Goal: Communication & Community: Answer question/provide support

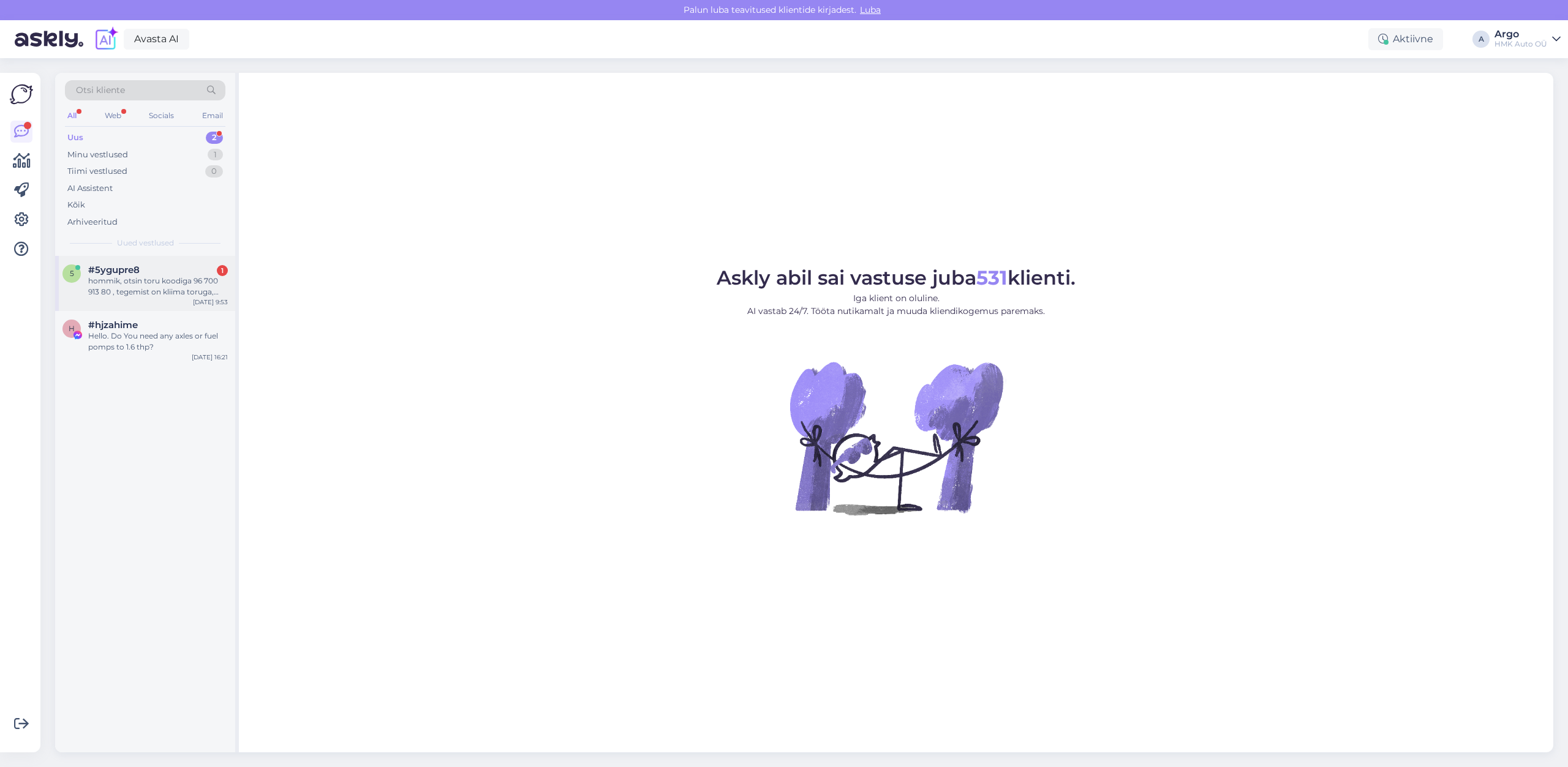
click at [142, 286] on div "hommik, otsin toru koodiga 96 700 913 80 , tegemist on kliima toruga, pumbast r…" at bounding box center [157, 287] width 139 height 22
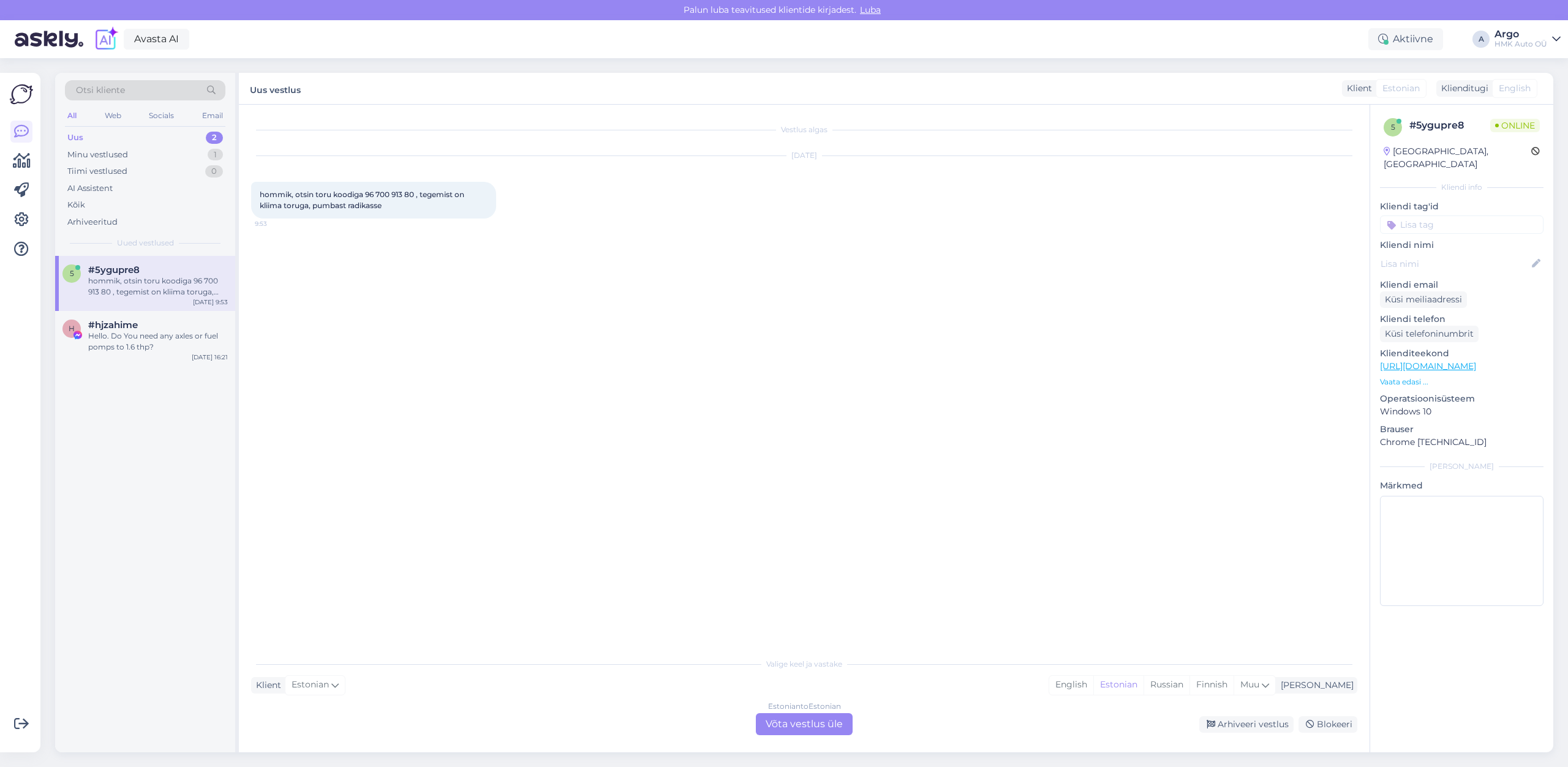
click at [818, 730] on div "Estonian to Estonian Võta vestlus üle" at bounding box center [803, 724] width 97 height 22
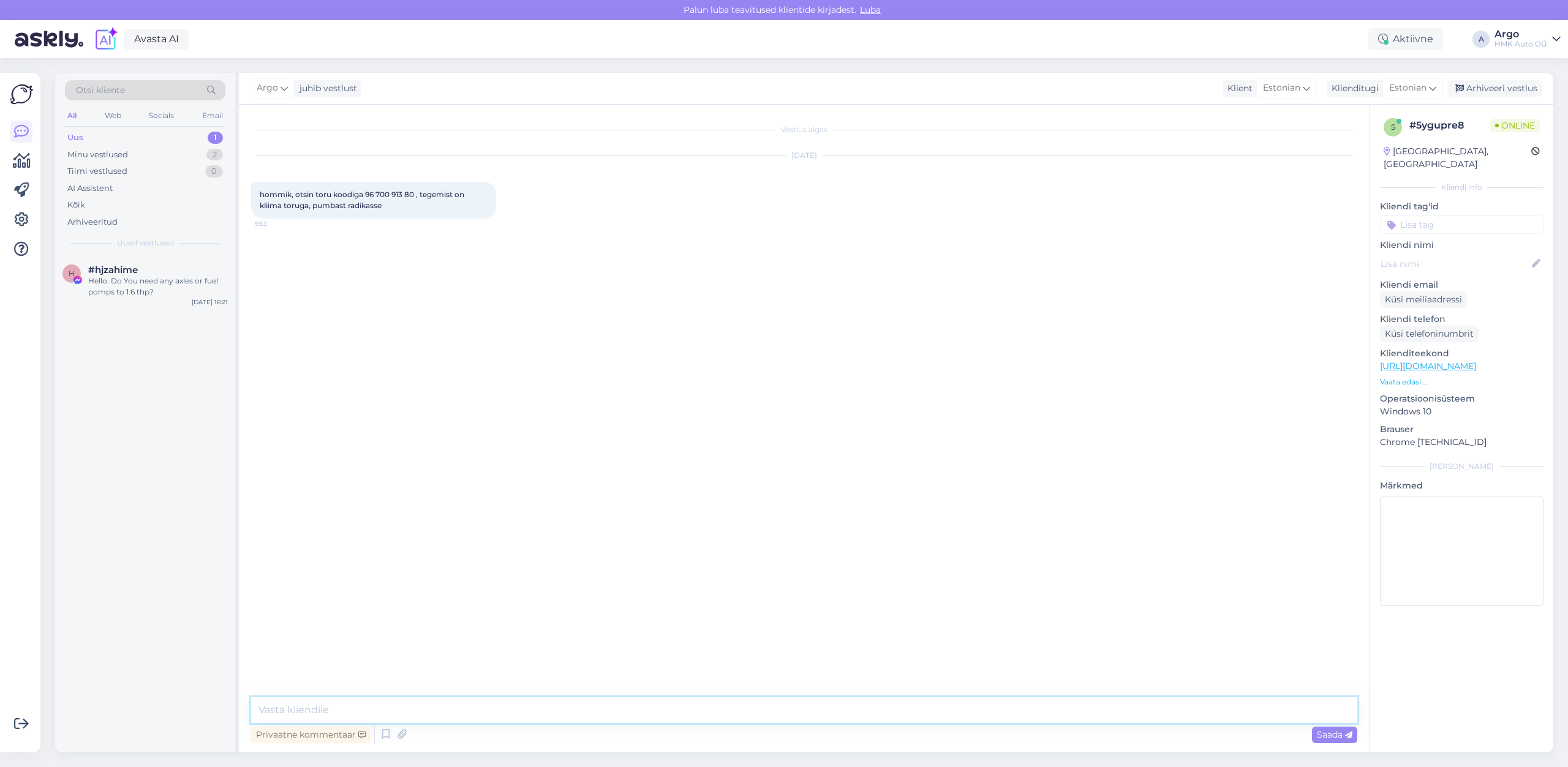
click at [279, 713] on textarea at bounding box center [804, 710] width 1106 height 25
type textarea "Tere, vaatan"
drag, startPoint x: 365, startPoint y: 195, endPoint x: 414, endPoint y: 195, distance: 49.0
click at [414, 195] on span "hommik, otsin toru koodiga 96 700 913 80 , tegemist on kliima toruga, pumbast r…" at bounding box center [363, 200] width 207 height 20
copy span "96 700 913 80"
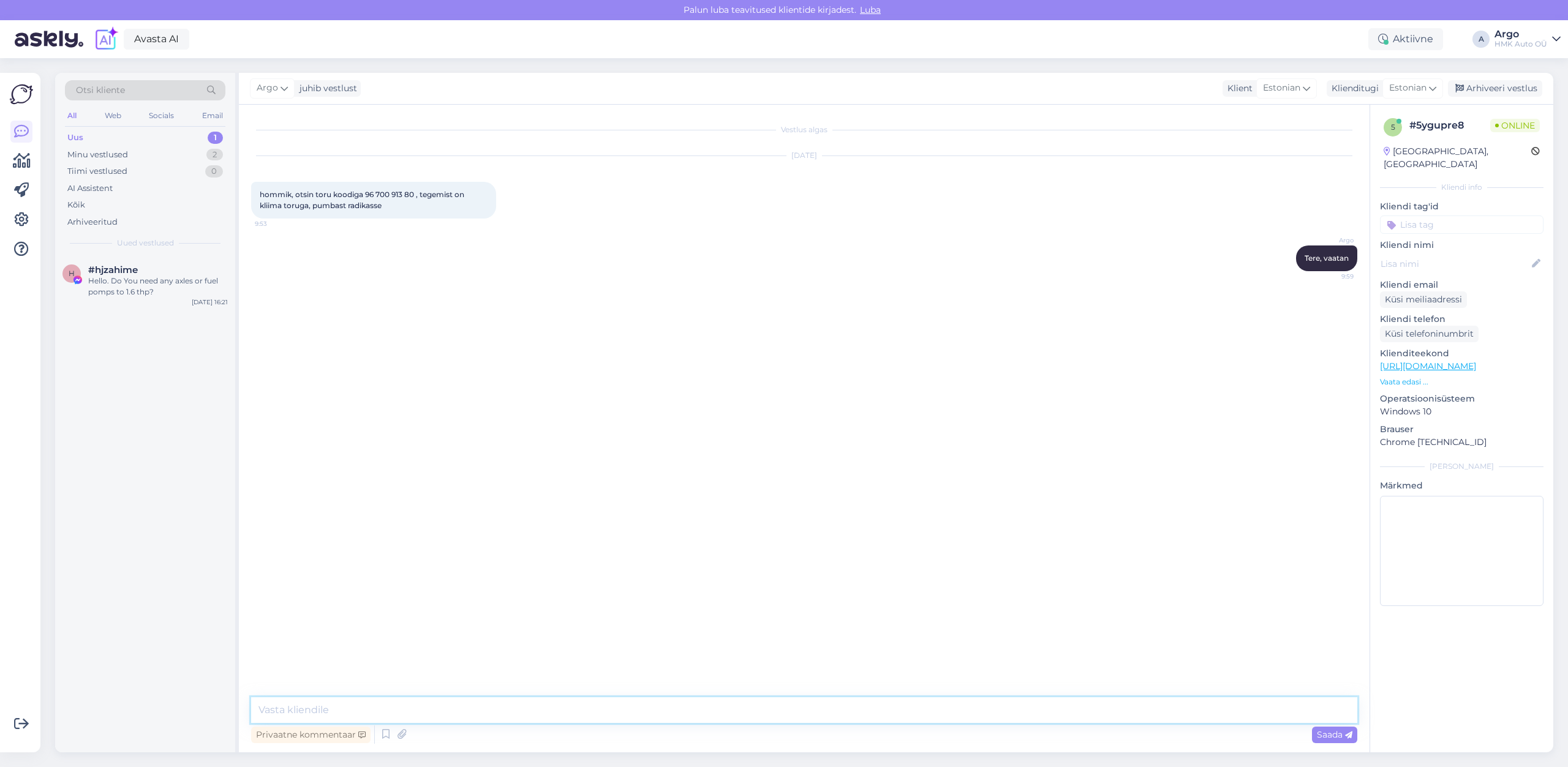
click at [280, 705] on textarea at bounding box center [804, 710] width 1106 height 25
type textarea "Originaali kuskil lähedal pole saadaval - järeltoimetus alates 1,5-2 nädalat [P…"
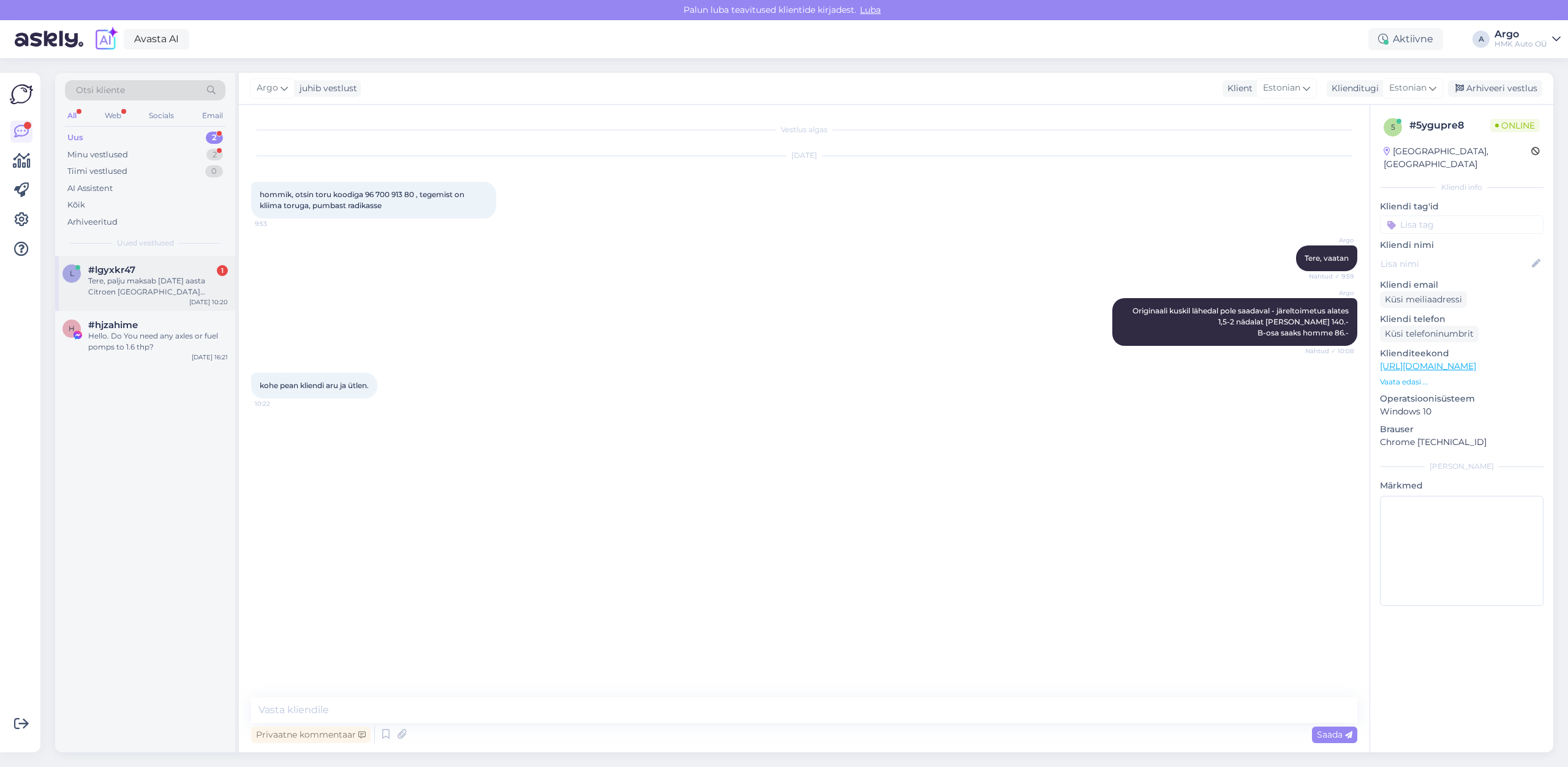
click at [126, 265] on span "#lgyxkr47" at bounding box center [111, 269] width 47 height 11
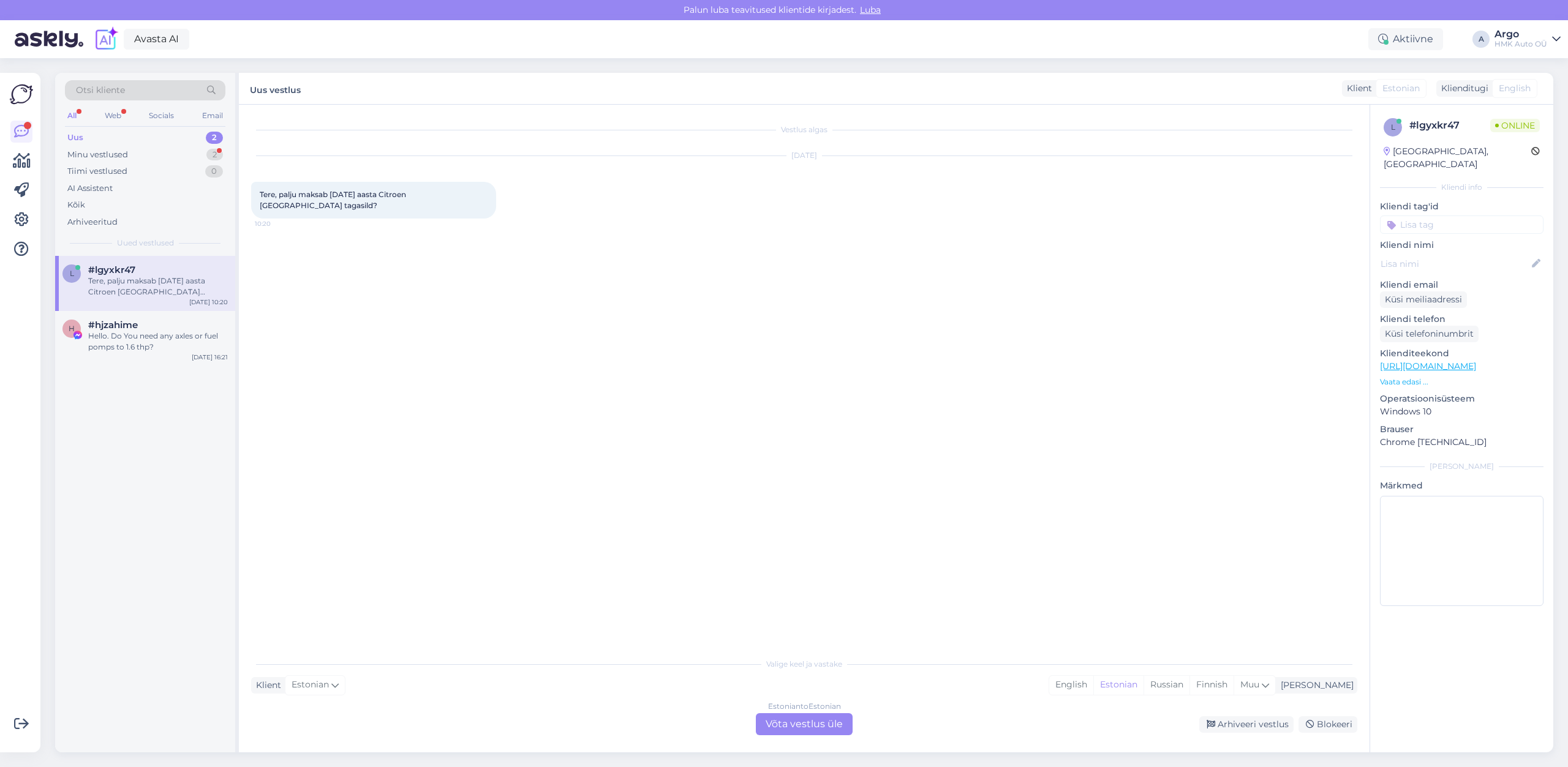
click at [823, 729] on div "Estonian to Estonian Võta vestlus üle" at bounding box center [803, 724] width 97 height 22
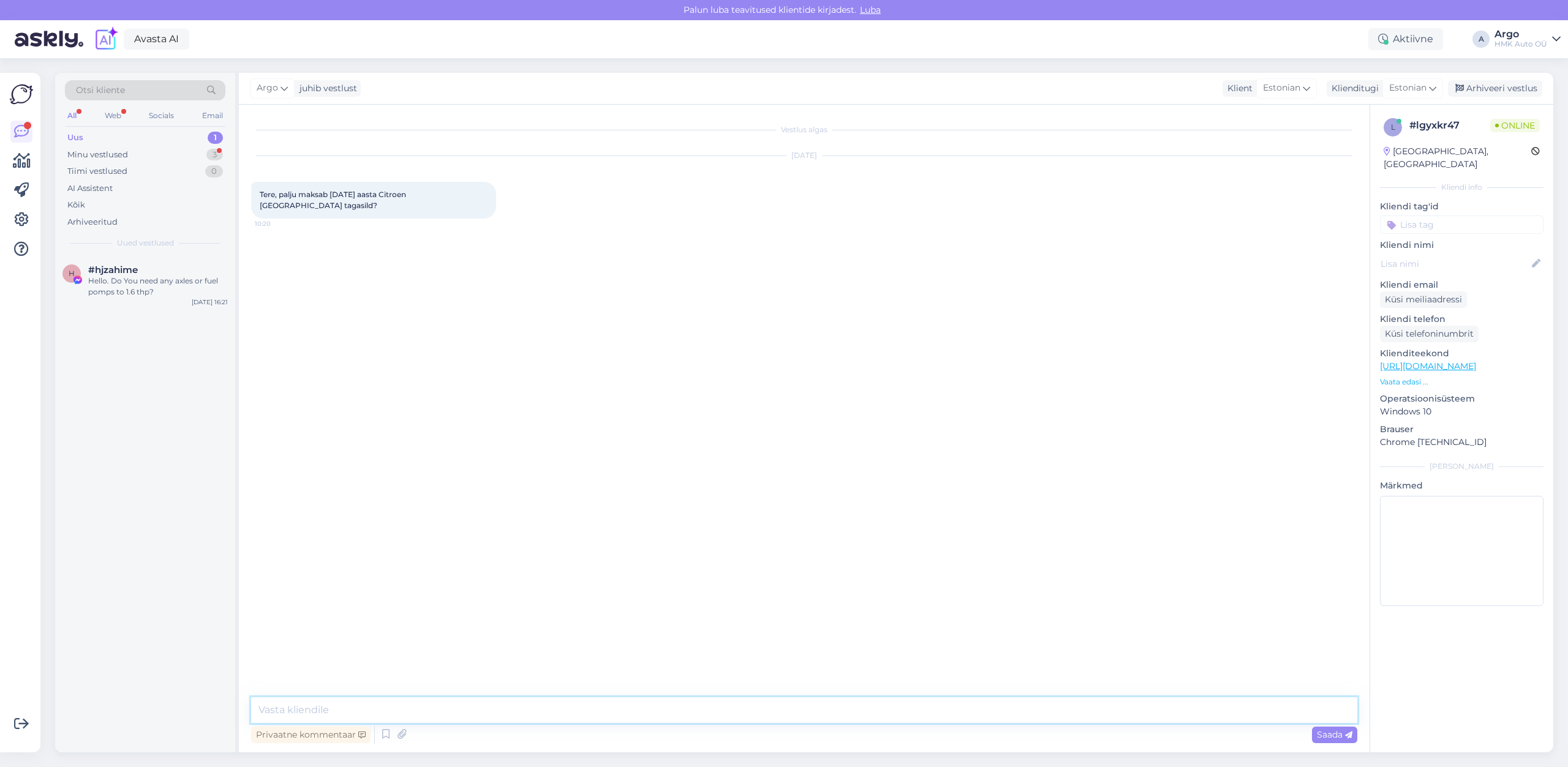
click at [311, 706] on textarea at bounding box center [804, 710] width 1106 height 25
paste textarea "[URL][DOMAIN_NAME]"
paste textarea "tagastatakse"
type textarea "Tere, vaadake [URL][DOMAIN_NAME] torsioonsildasid on 3 varianti. Lisandub depos…"
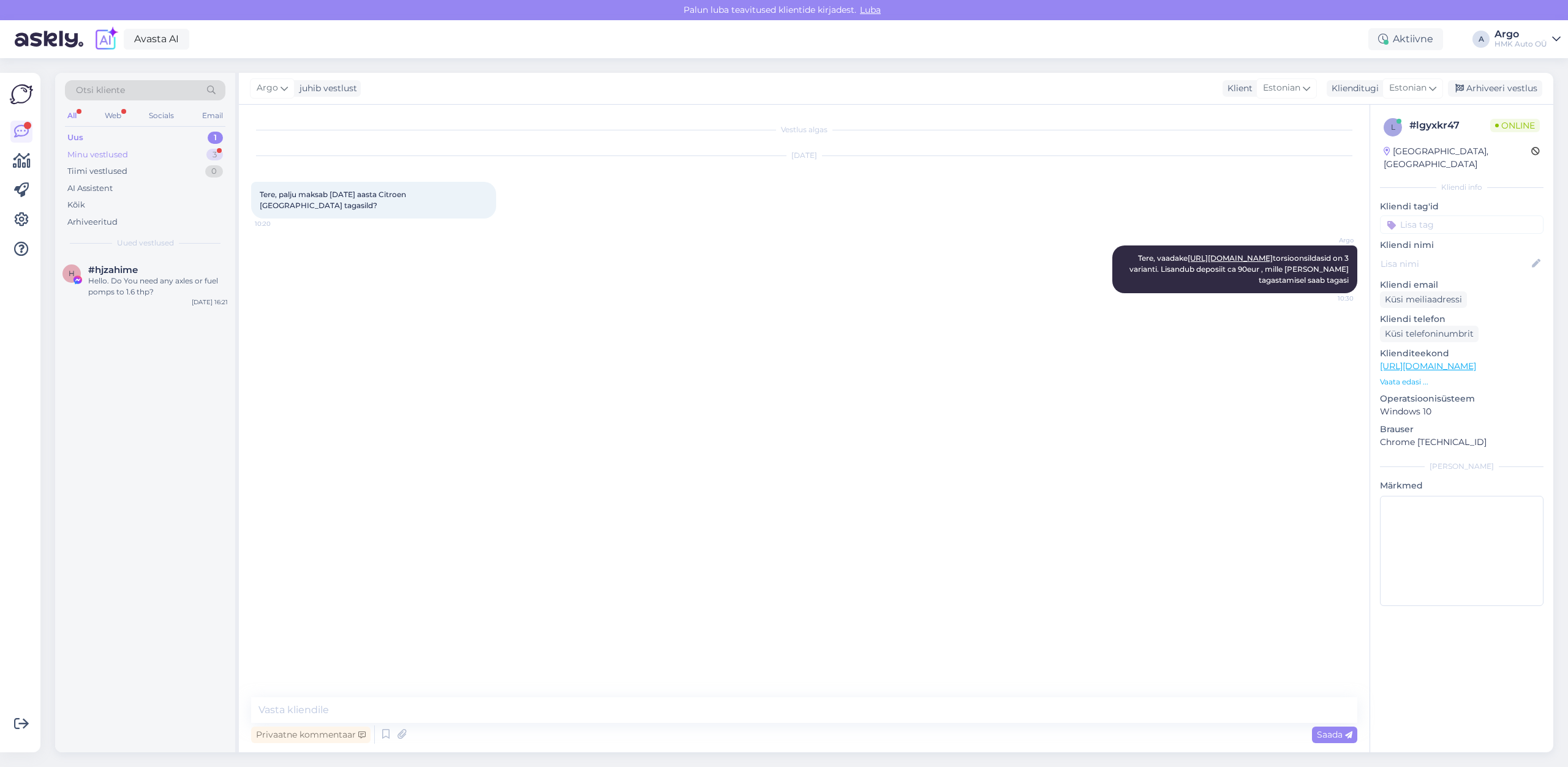
click at [98, 156] on div "Minu vestlused" at bounding box center [98, 154] width 61 height 13
click at [109, 326] on span "#5ygupre8" at bounding box center [113, 325] width 51 height 11
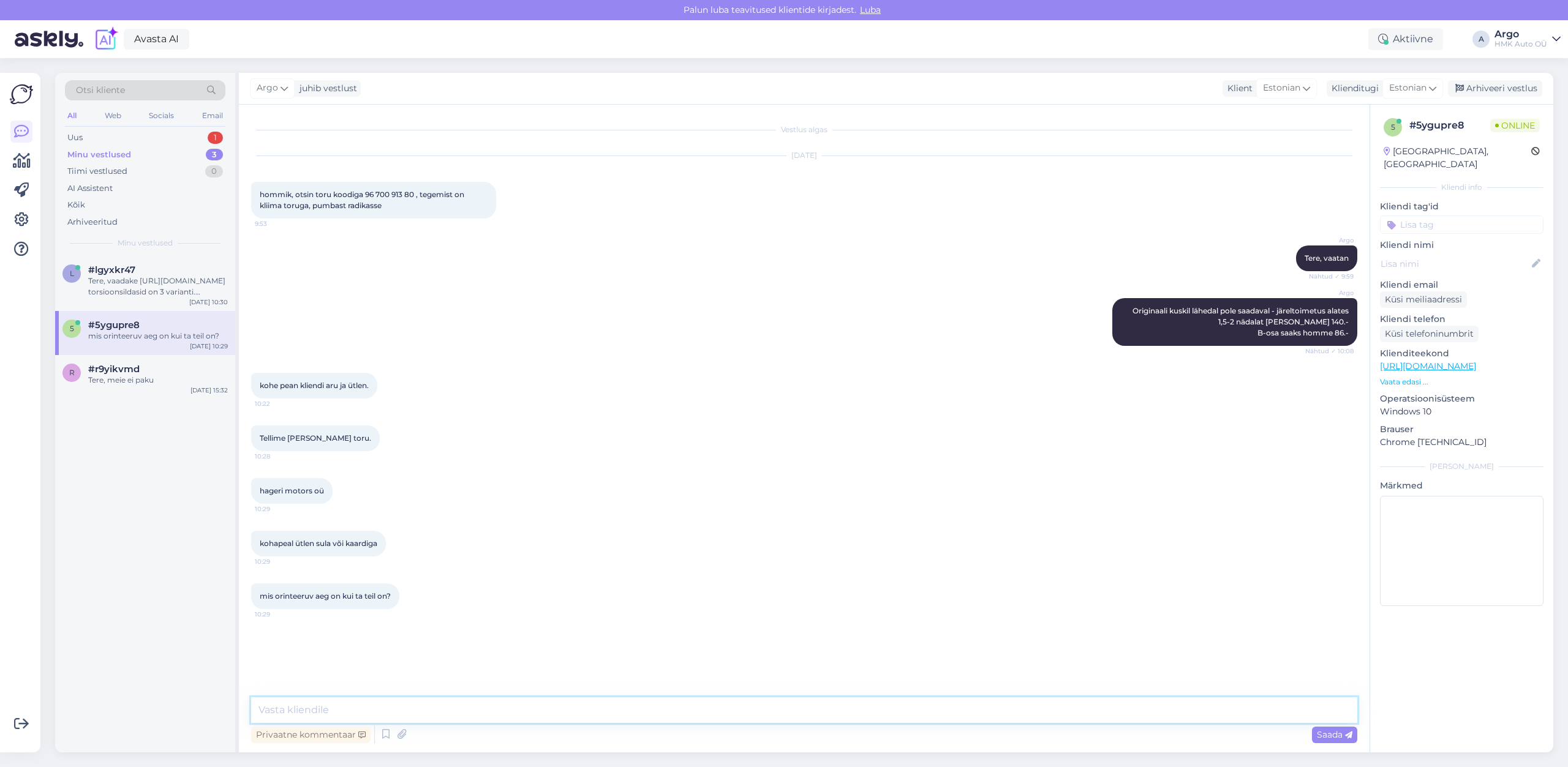
click at [327, 710] on textarea at bounding box center [804, 710] width 1106 height 25
click at [311, 715] on textarea at bounding box center [804, 710] width 1106 height 25
type textarea "E"
type textarea "Tavaliselt 9-10 paiku jõuab."
type textarea "ikka B-osa siis?"
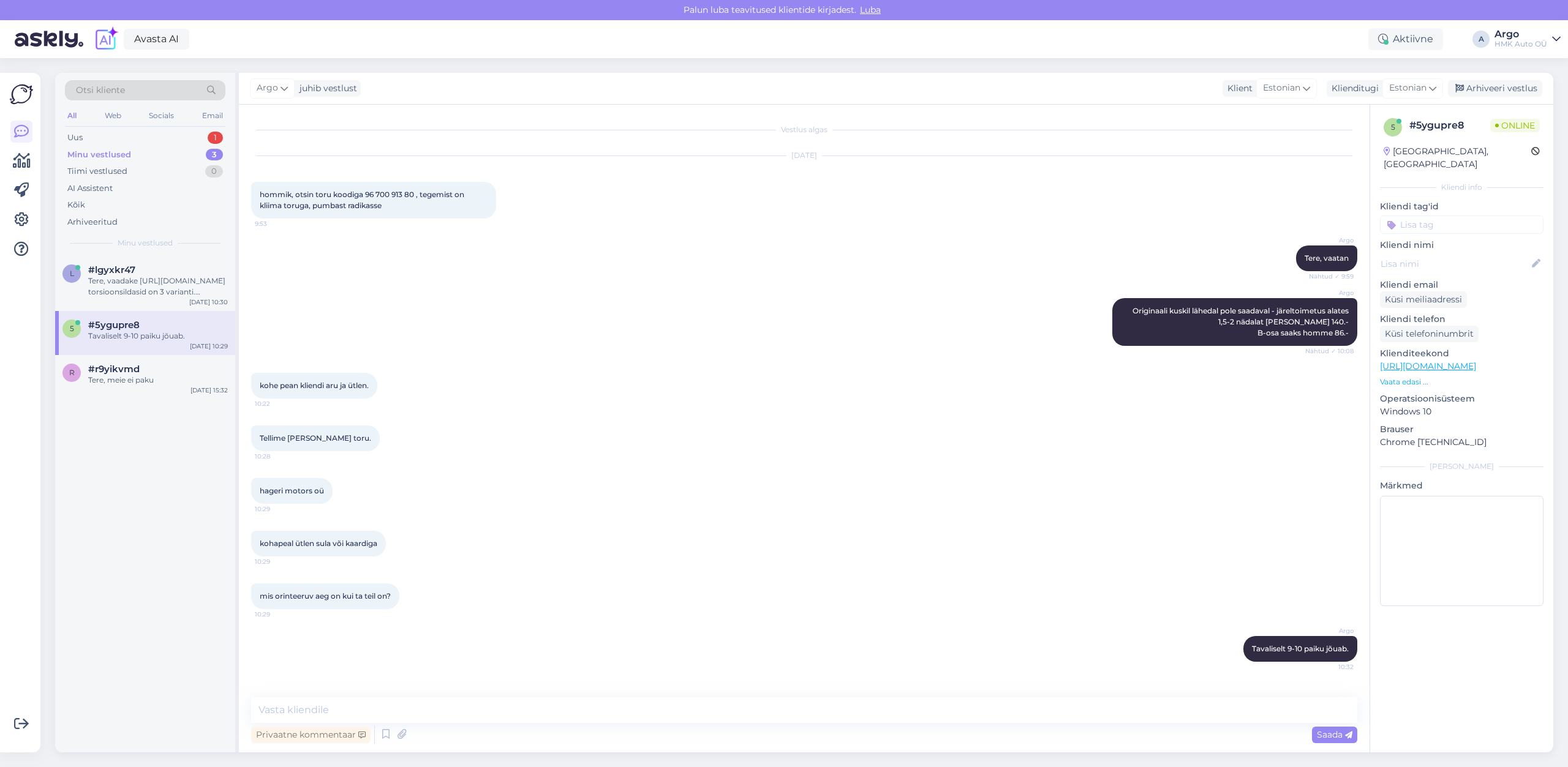
click at [601, 516] on div "hageri motors oü 10:29" at bounding box center [804, 491] width 1106 height 52
click at [719, 450] on div "Tellime [PERSON_NAME] toru. 10:28" at bounding box center [804, 438] width 1106 height 52
click at [681, 500] on div "hageri motors oü 10:29" at bounding box center [804, 491] width 1106 height 52
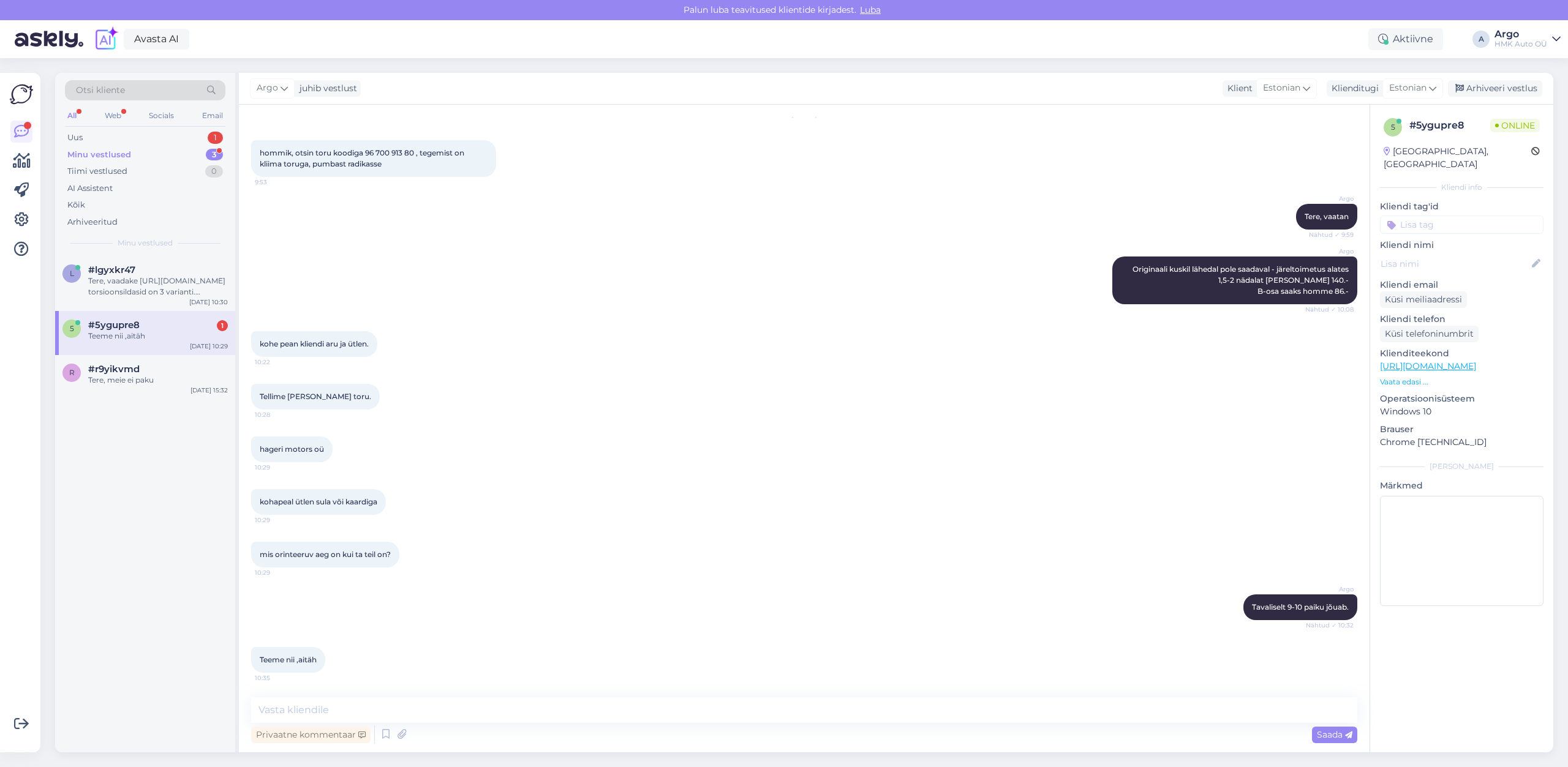
click at [150, 328] on div "#5ygupre8 1" at bounding box center [157, 325] width 139 height 11
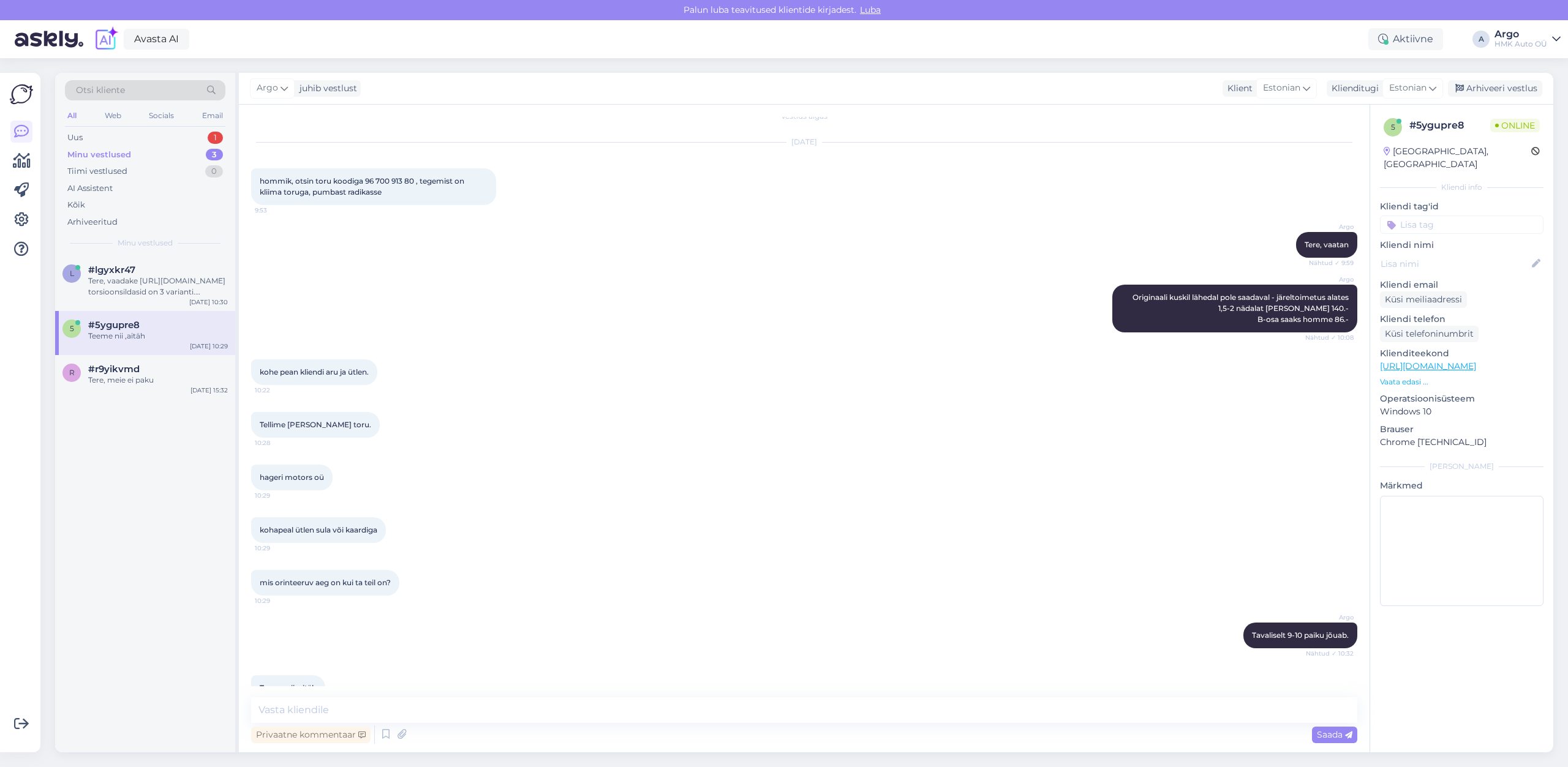
scroll to position [0, 0]
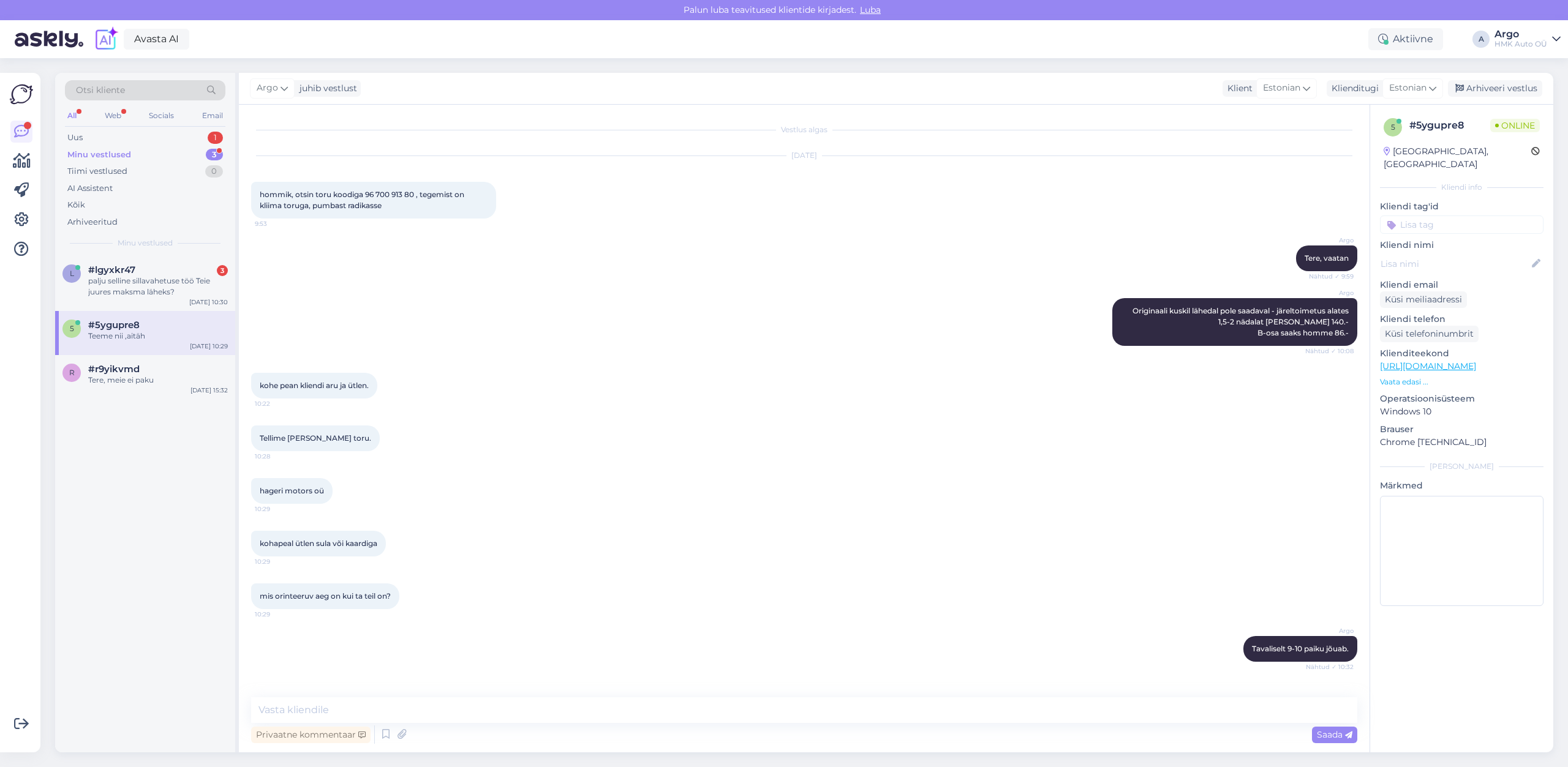
drag, startPoint x: 297, startPoint y: 284, endPoint x: 269, endPoint y: 288, distance: 28.3
click at [298, 284] on div "Argo Tere, vaatan Nähtud ✓ 9:59" at bounding box center [804, 258] width 1106 height 52
drag, startPoint x: 196, startPoint y: 276, endPoint x: 240, endPoint y: 277, distance: 44.0
click at [196, 277] on div "palju selline sillavahetuse töö Teie juures maksma läheks?" at bounding box center [157, 287] width 139 height 22
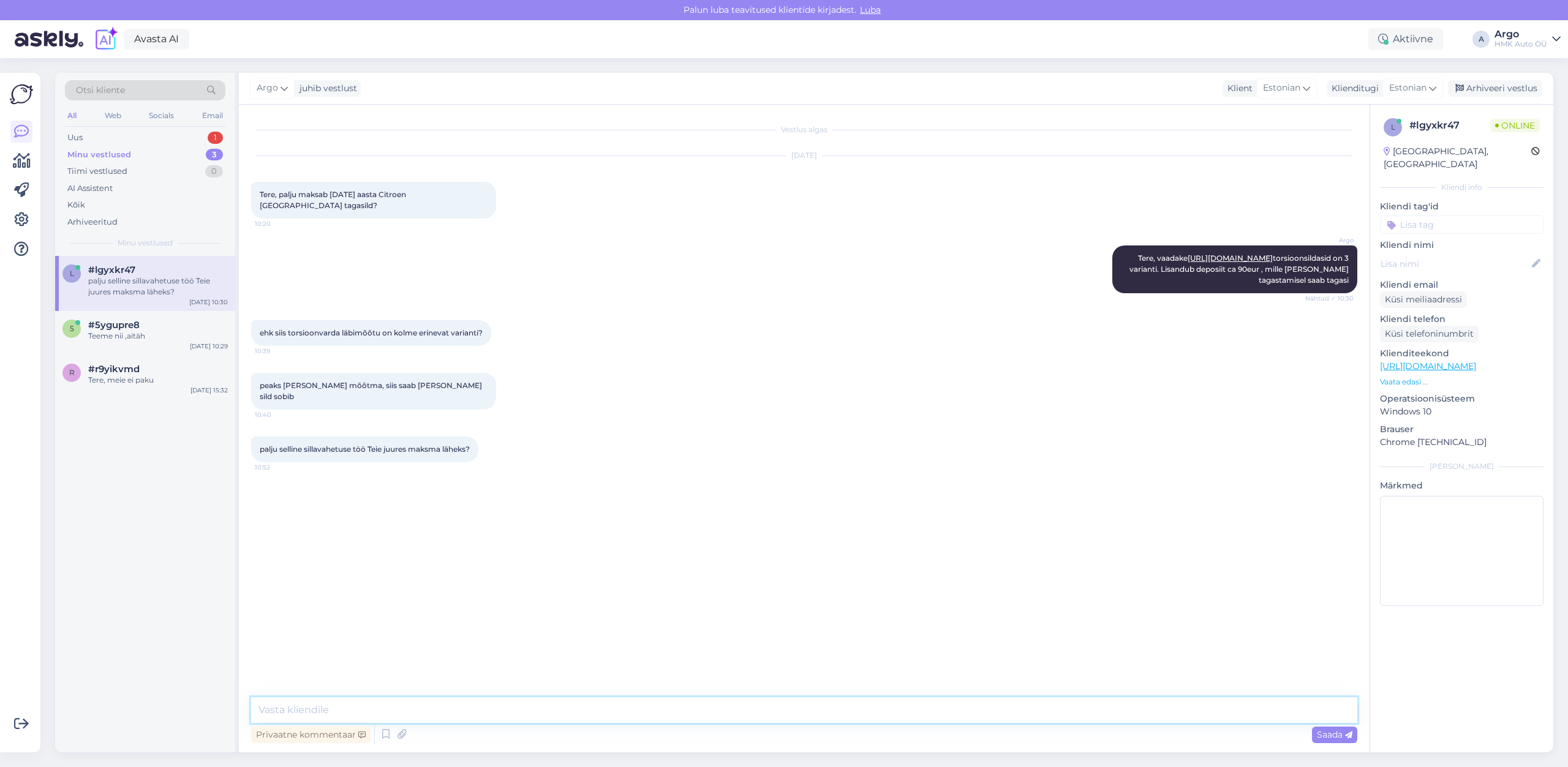
click at [374, 705] on textarea at bounding box center [804, 710] width 1106 height 25
type textarea "Tere"
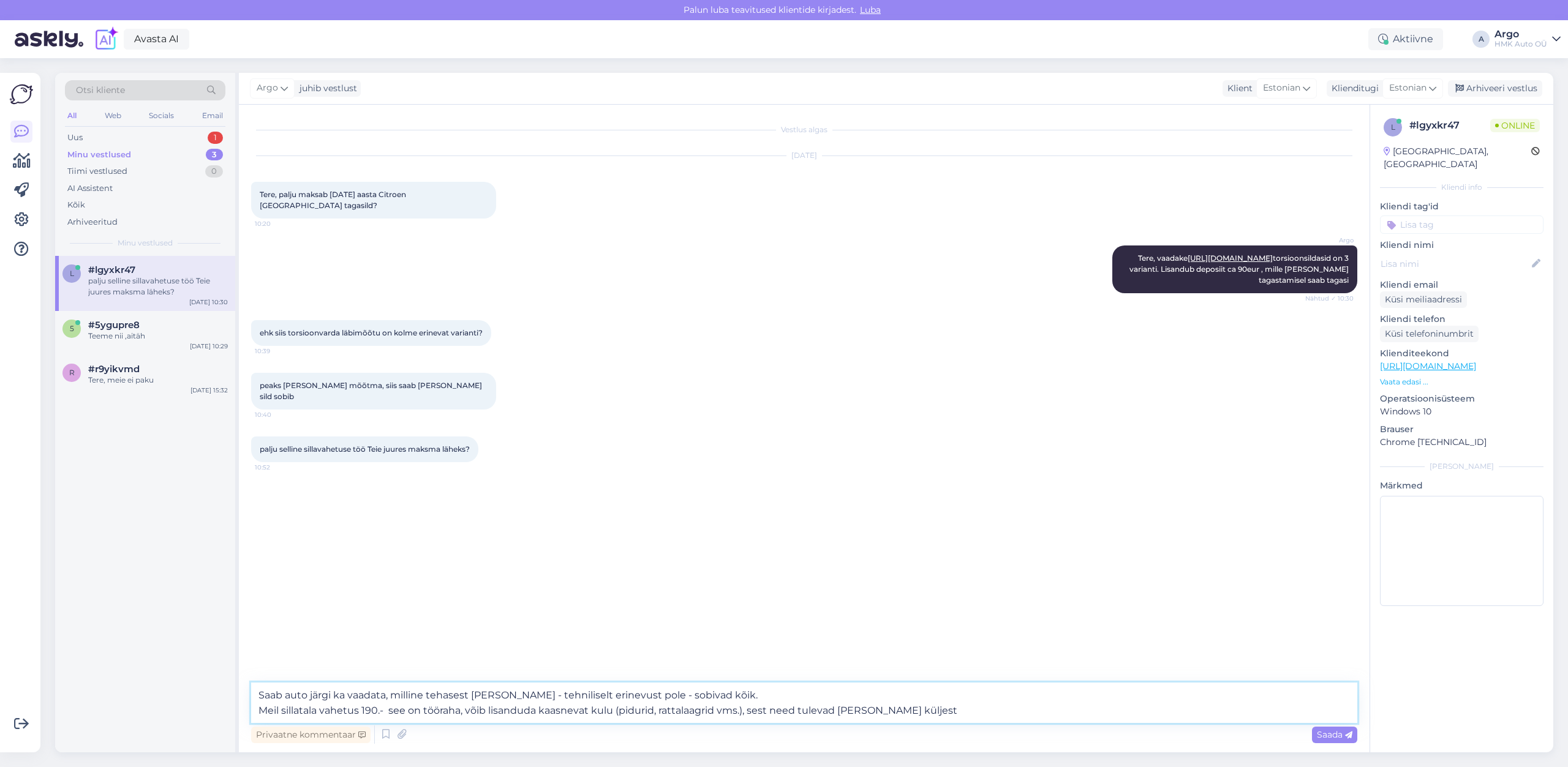
type textarea "Saab auto järgi ka vaadata, milline tehasest [PERSON_NAME] - tehniliselt erinev…"
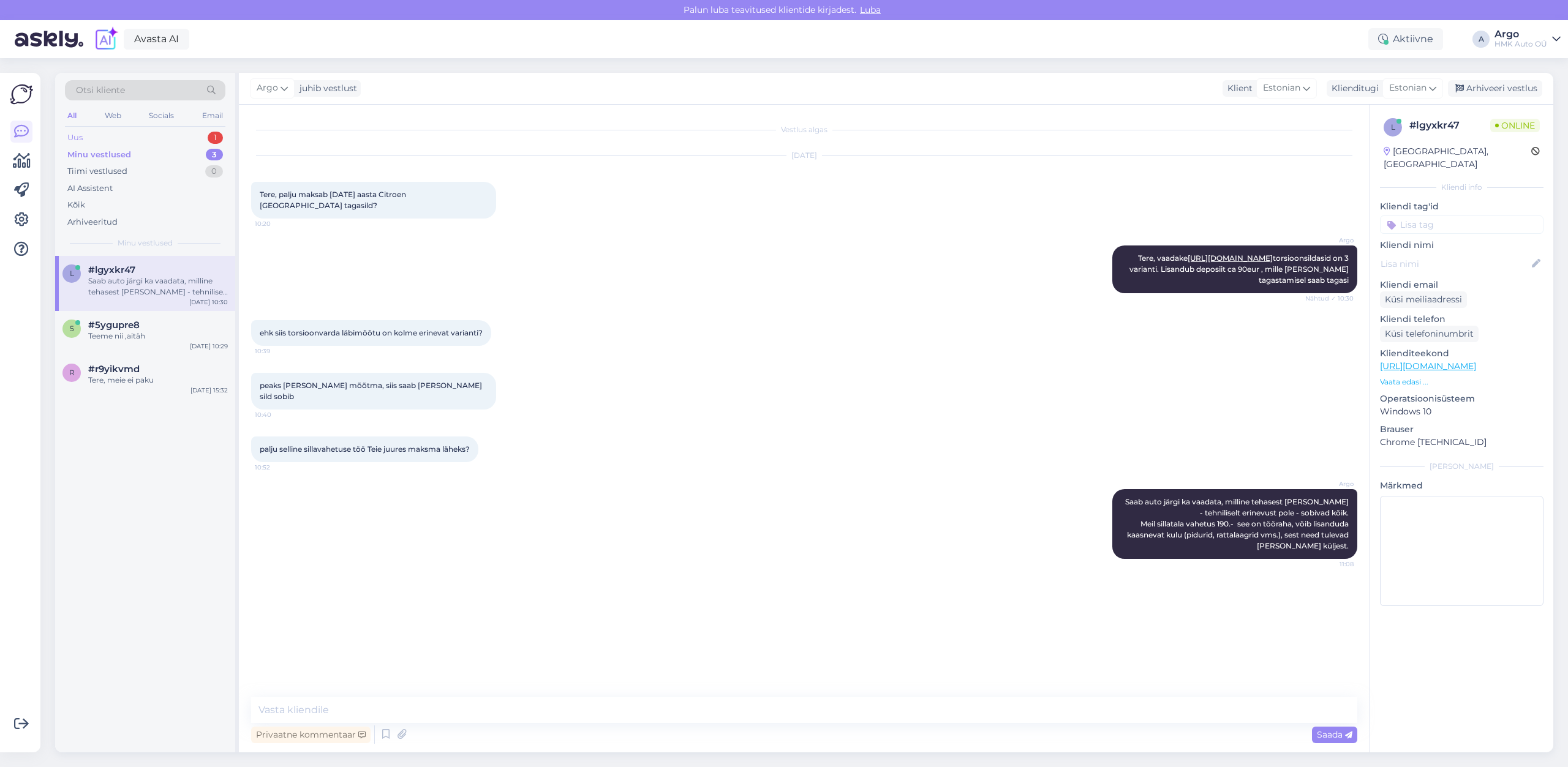
click at [103, 135] on div "Uus 1" at bounding box center [145, 138] width 160 height 17
click at [118, 278] on div "Hello. Do You need any axles or fuel pomps to 1.6 thp?" at bounding box center [157, 287] width 139 height 22
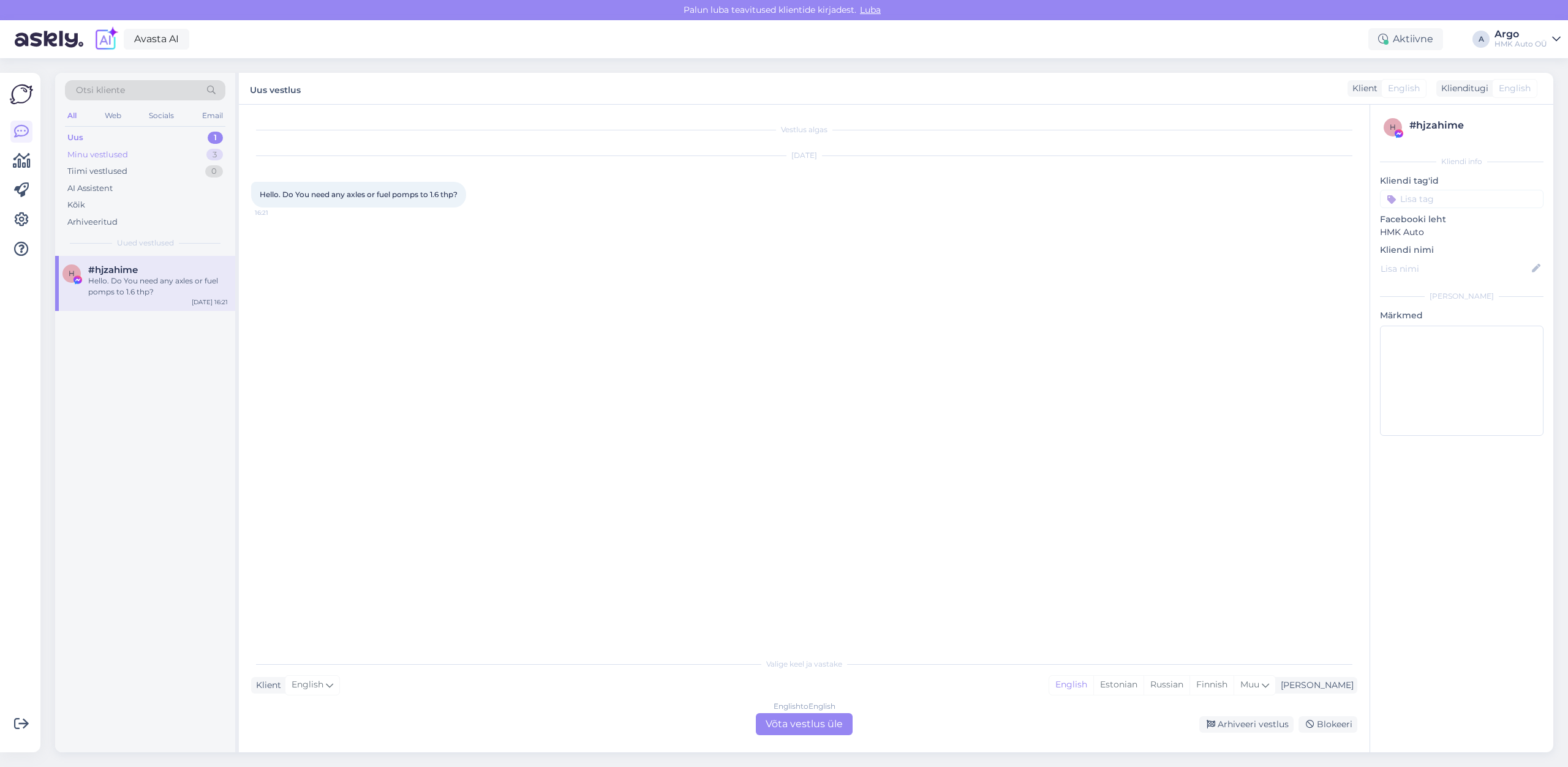
click at [129, 159] on div "Minu vestlused 3" at bounding box center [145, 154] width 160 height 17
click at [119, 291] on div "l #lgyxkr47 2 ...tänan info eest! [DATE] 11:08" at bounding box center [144, 278] width 180 height 44
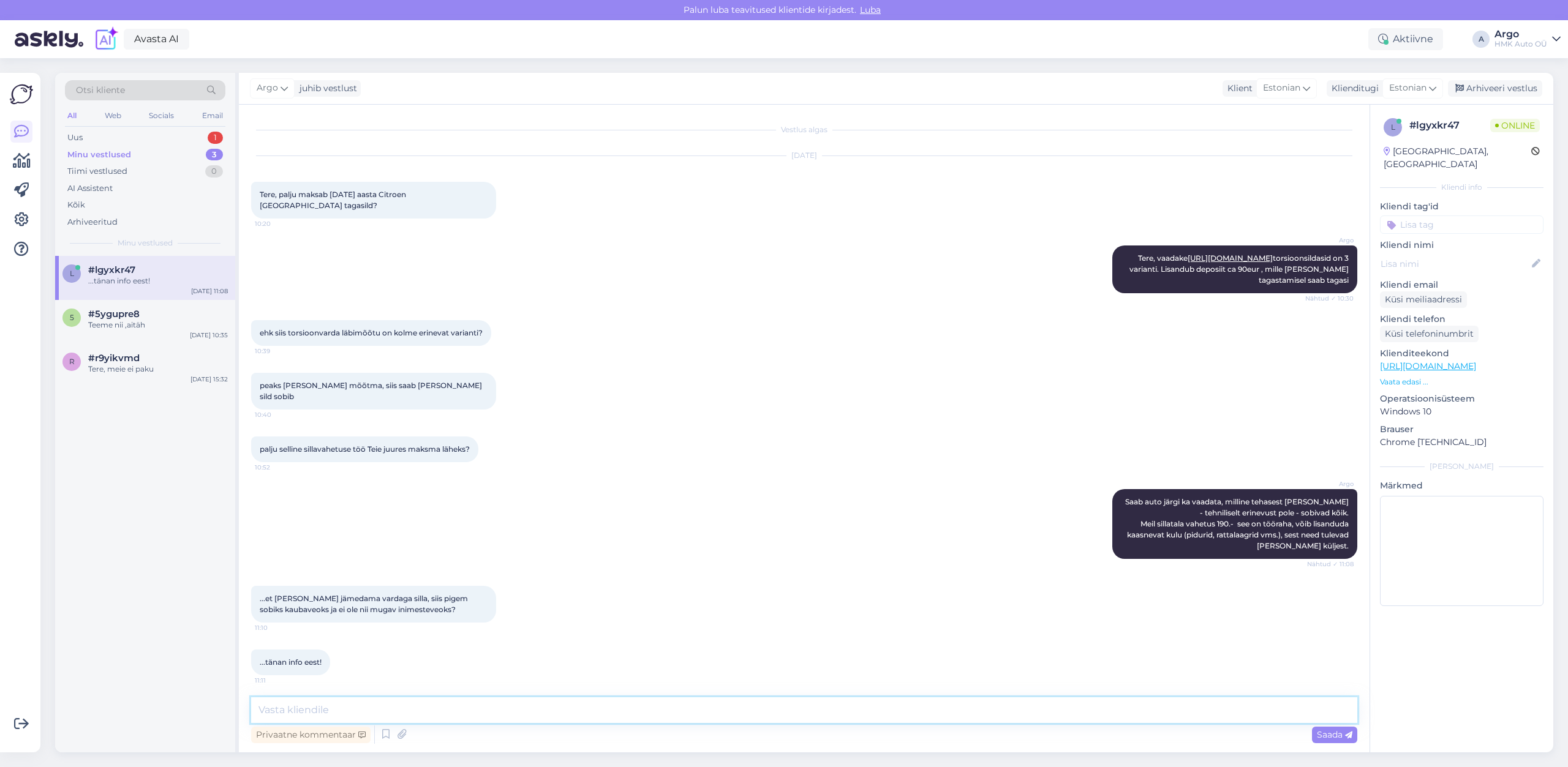
click at [303, 712] on textarea at bounding box center [804, 710] width 1106 height 25
type textarea "jah, nii on - jämedam on jäigem"
